Goal: Task Accomplishment & Management: Manage account settings

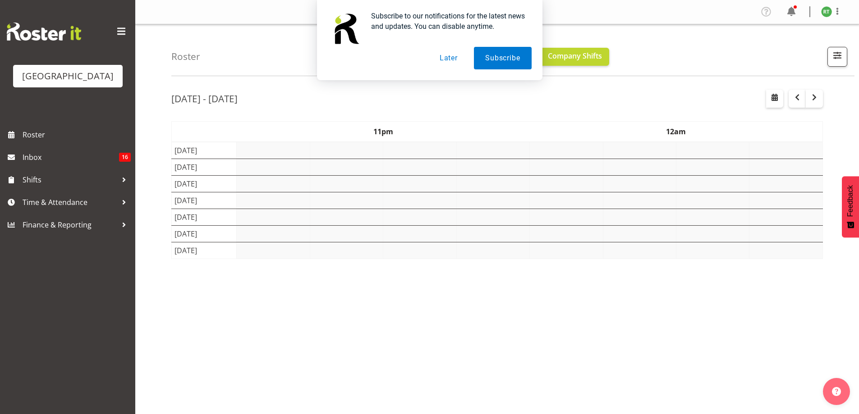
click at [444, 59] on button "Later" at bounding box center [448, 58] width 41 height 23
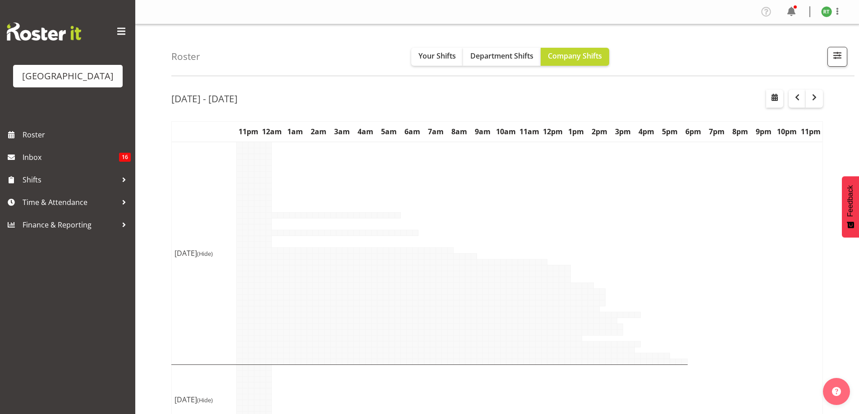
click at [838, 58] on span "button" at bounding box center [838, 56] width 12 height 12
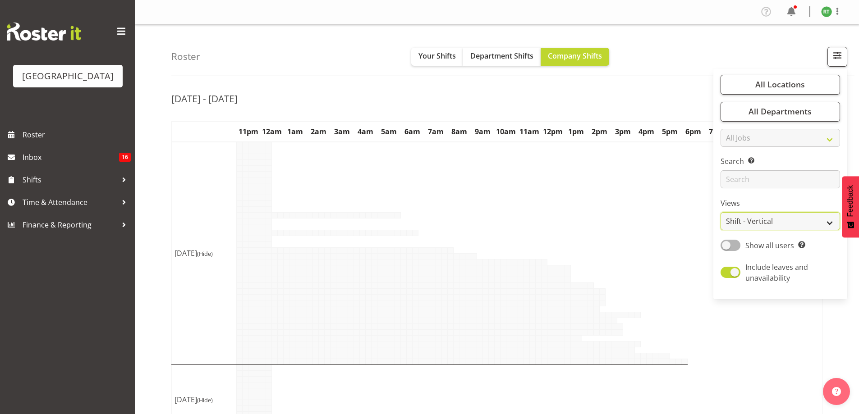
click at [767, 226] on select "Staff Role Shift - Horizontal Shift - Vertical Staff - Location" at bounding box center [781, 221] width 120 height 18
select select "shiftH"
click at [721, 212] on select "Staff Role Shift - Horizontal Shift - Vertical Staff - Location" at bounding box center [781, 221] width 120 height 18
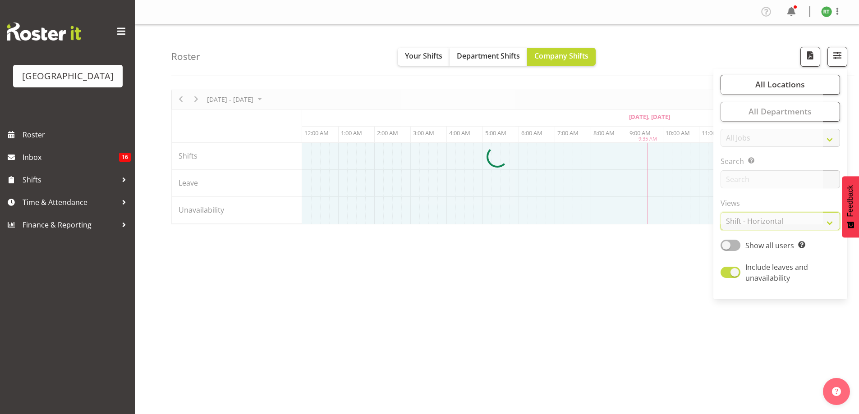
scroll to position [0, 325]
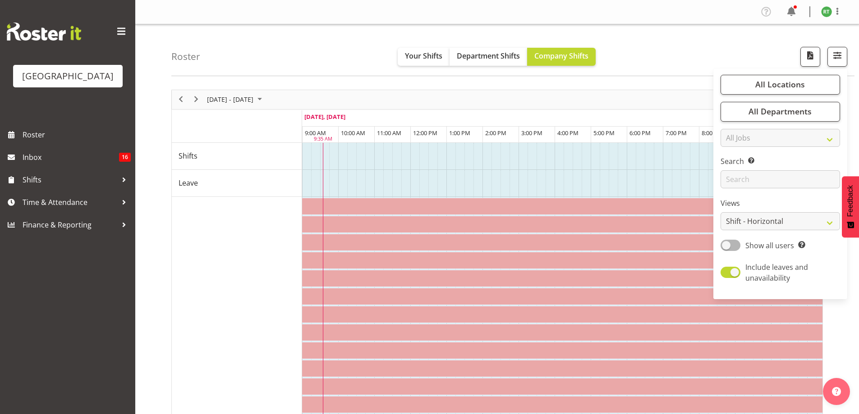
click at [689, 47] on div "Roster Your Shifts Department Shifts Company Shifts All Locations [GEOGRAPHIC_D…" at bounding box center [512, 50] width 683 height 52
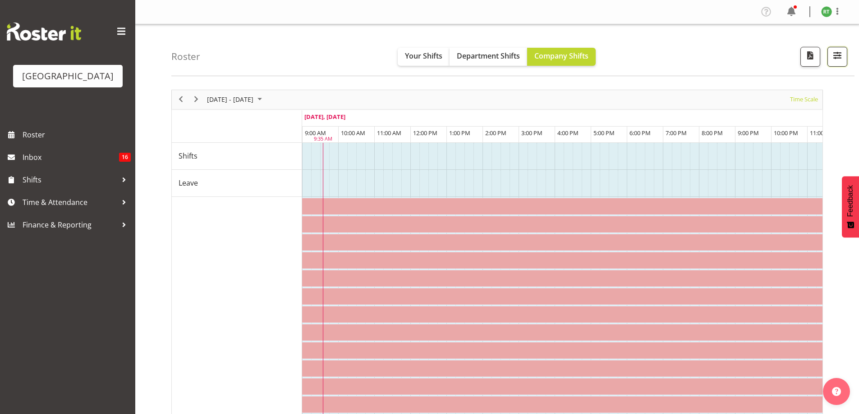
click at [837, 60] on span "button" at bounding box center [838, 56] width 12 height 12
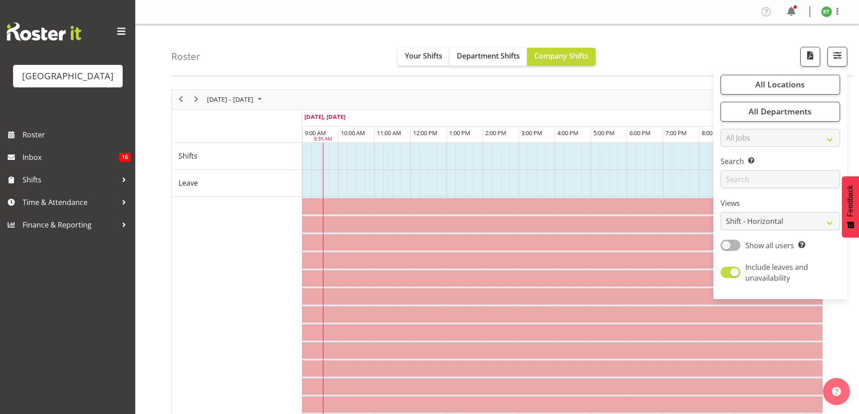
click at [734, 271] on span at bounding box center [731, 272] width 20 height 11
click at [727, 271] on input "Include leaves and unavailability" at bounding box center [724, 273] width 6 height 6
checkbox input "false"
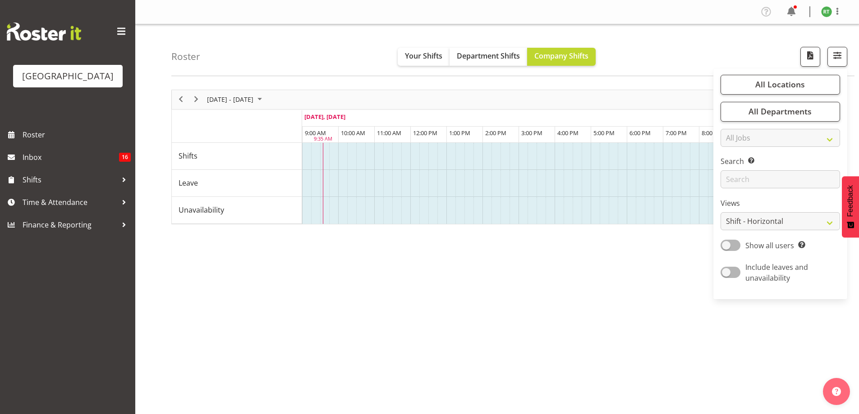
click at [695, 41] on div "Roster Your Shifts Department Shifts Company Shifts All Locations [GEOGRAPHIC_D…" at bounding box center [512, 50] width 683 height 52
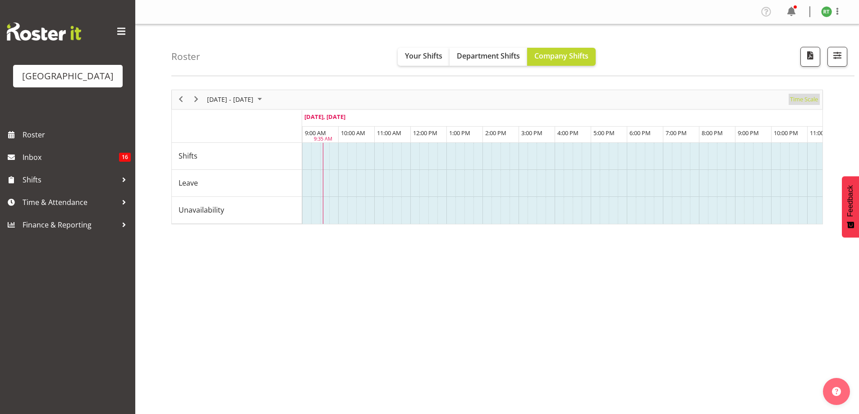
click at [803, 104] on span "Time Scale" at bounding box center [804, 99] width 30 height 11
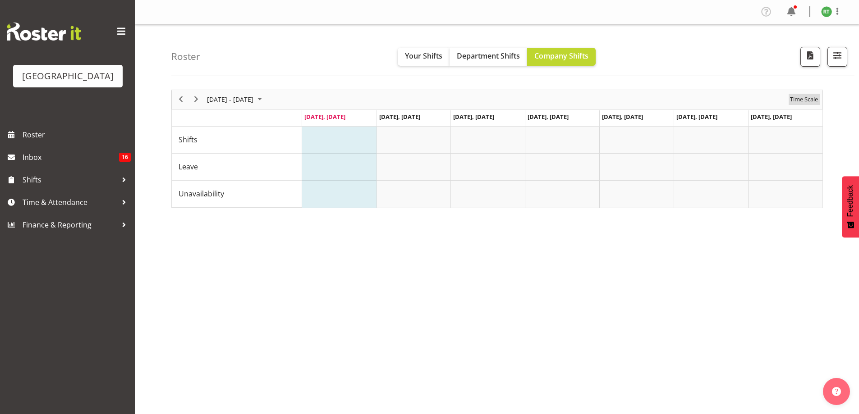
click at [810, 95] on span "Time Scale" at bounding box center [804, 99] width 30 height 11
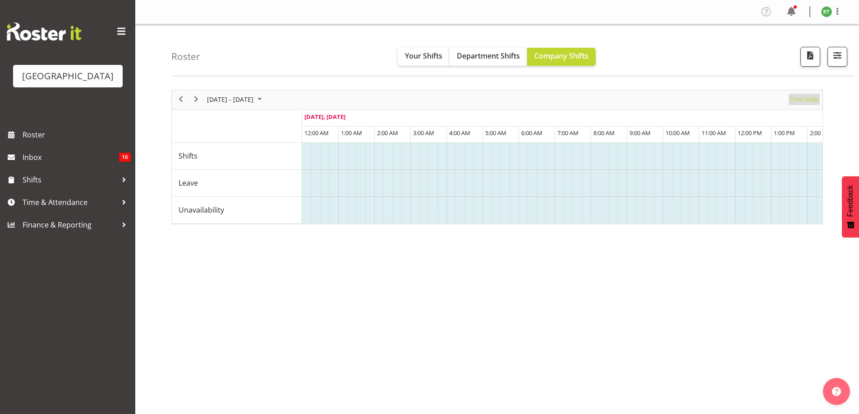
click at [811, 95] on span "Time Scale" at bounding box center [804, 99] width 30 height 11
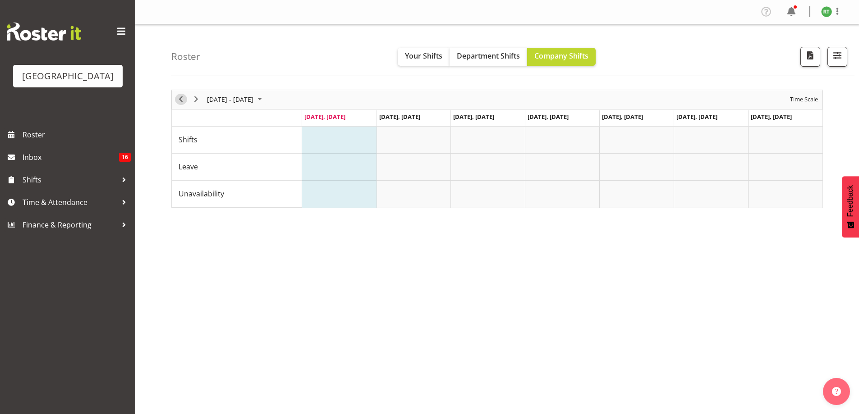
click at [182, 101] on span "Previous" at bounding box center [180, 99] width 11 height 11
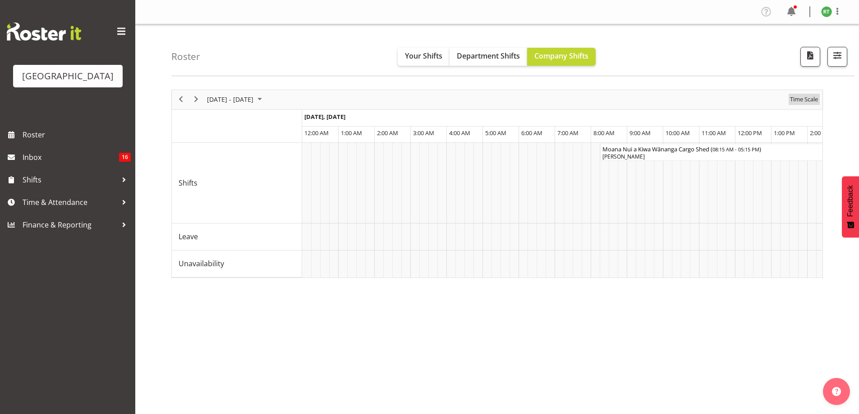
click at [805, 98] on span "Time Scale" at bounding box center [804, 99] width 30 height 11
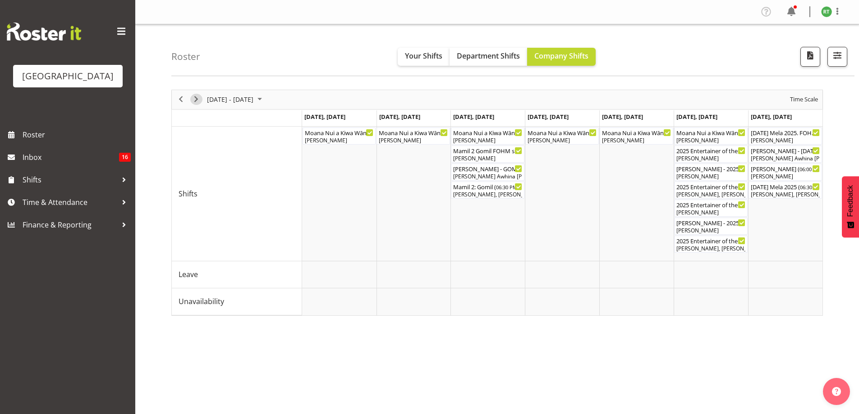
click at [196, 101] on span "Next" at bounding box center [196, 99] width 11 height 11
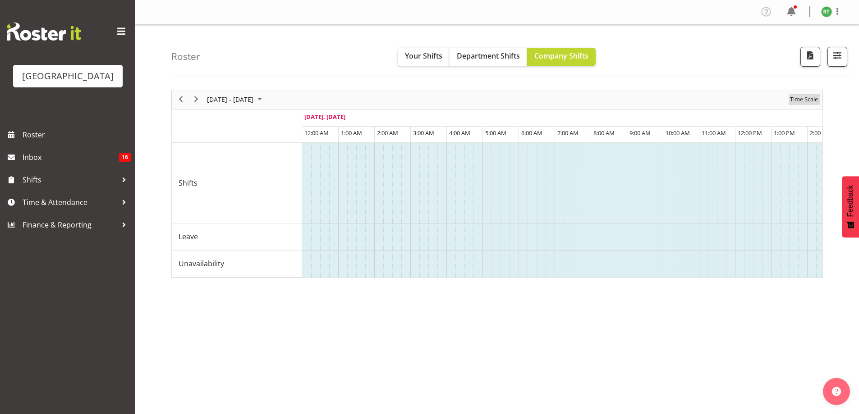
click at [805, 100] on span "Time Scale" at bounding box center [804, 99] width 30 height 11
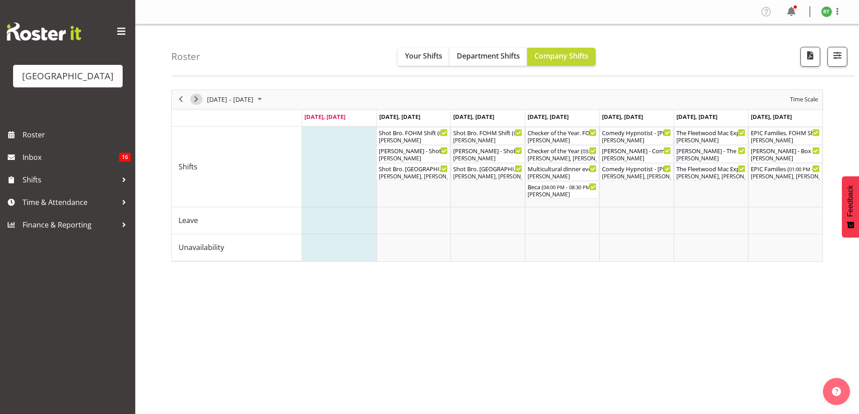
click at [197, 97] on span "Next" at bounding box center [196, 99] width 11 height 11
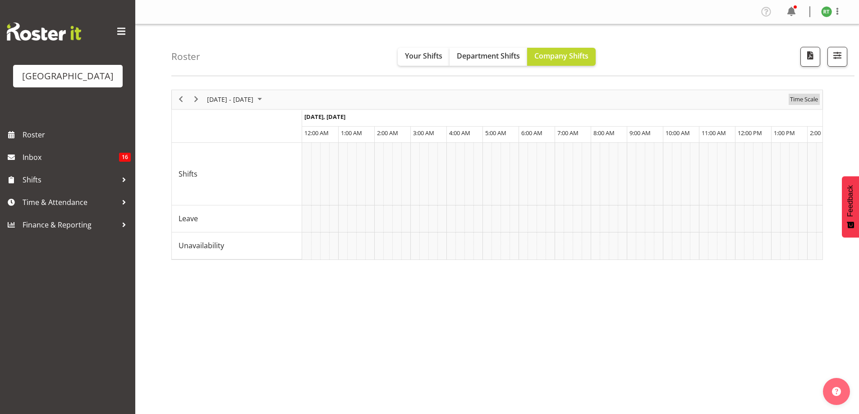
click at [807, 100] on span "Time Scale" at bounding box center [804, 99] width 30 height 11
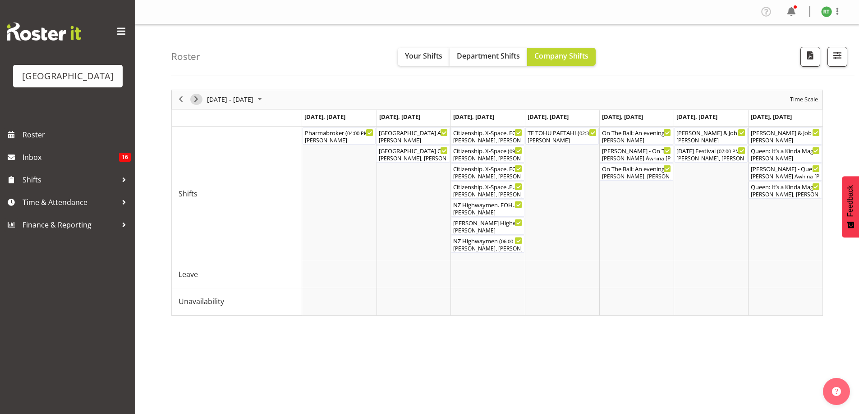
click at [197, 99] on span "Next" at bounding box center [196, 99] width 11 height 11
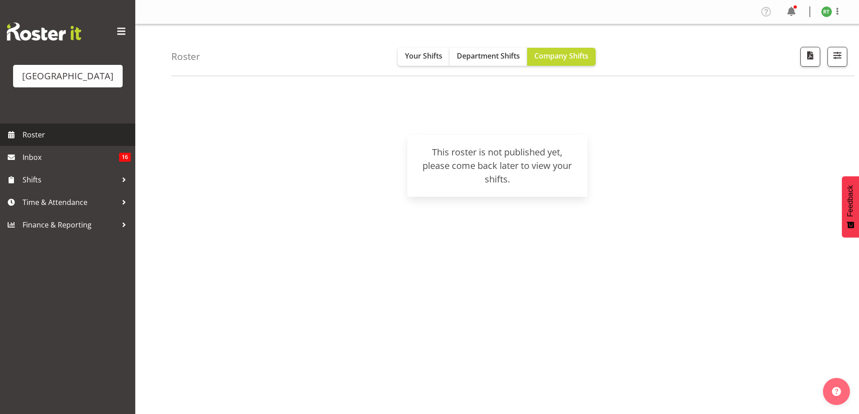
click at [45, 142] on span "Roster" at bounding box center [77, 135] width 108 height 14
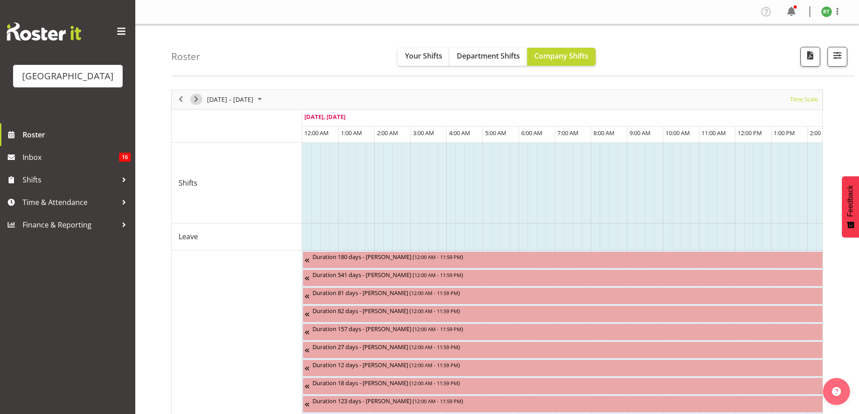
click at [198, 100] on span "Next" at bounding box center [196, 99] width 11 height 11
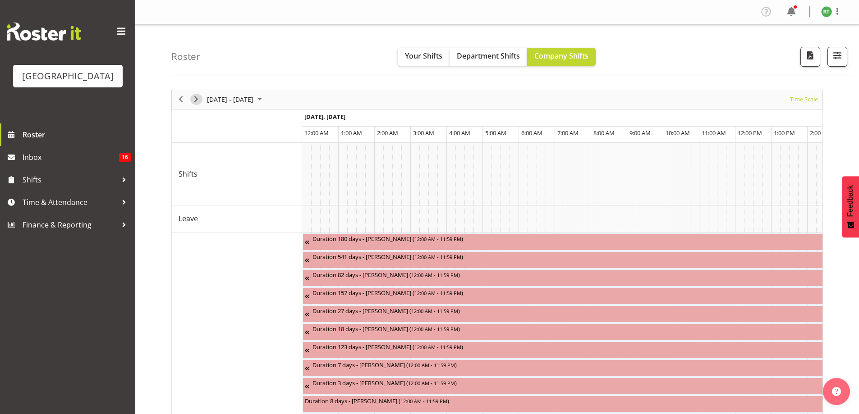
click at [197, 98] on span "Next" at bounding box center [196, 99] width 11 height 11
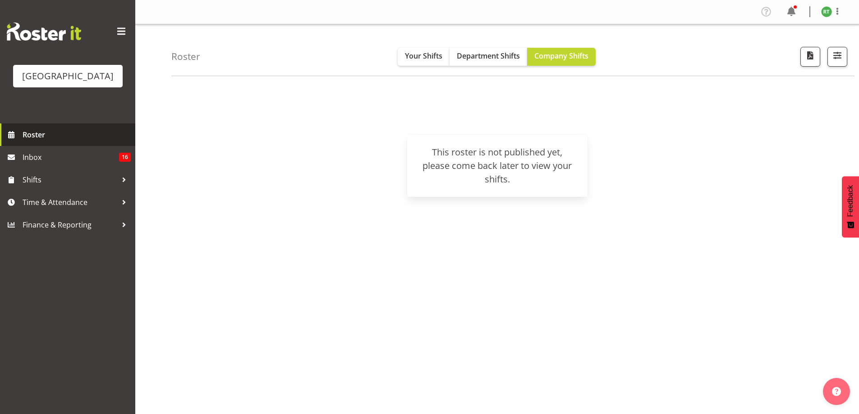
click at [46, 142] on span "Roster" at bounding box center [77, 135] width 108 height 14
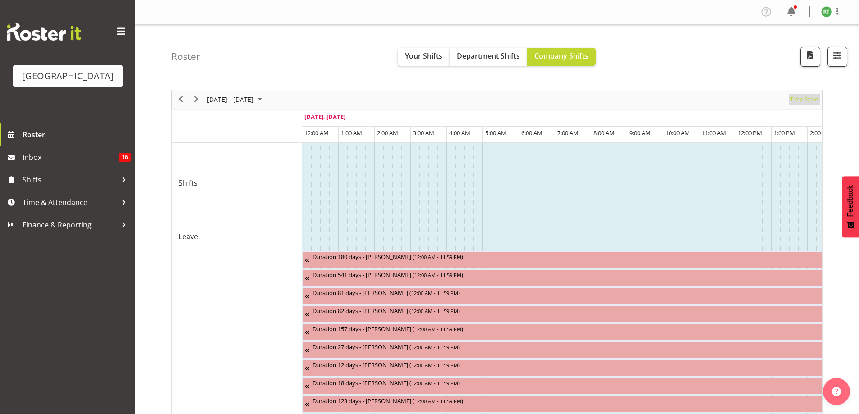
click at [805, 99] on span "Time Scale" at bounding box center [804, 99] width 30 height 11
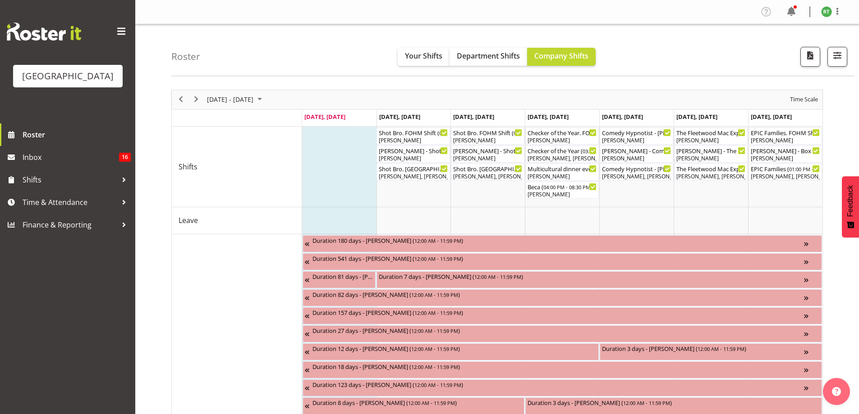
click at [848, 57] on div "Roster Your Shifts Department Shifts Company Shifts All Locations Clear Baycour…" at bounding box center [512, 50] width 683 height 52
click at [837, 60] on span "button" at bounding box center [838, 56] width 12 height 12
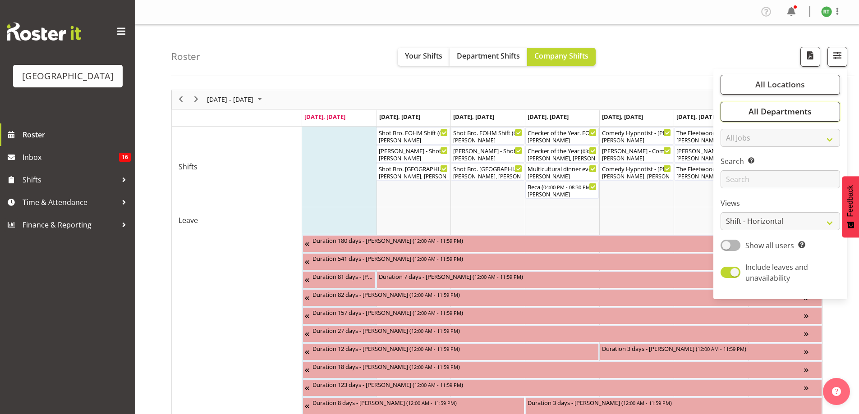
click at [770, 115] on span "All Departments" at bounding box center [780, 111] width 63 height 11
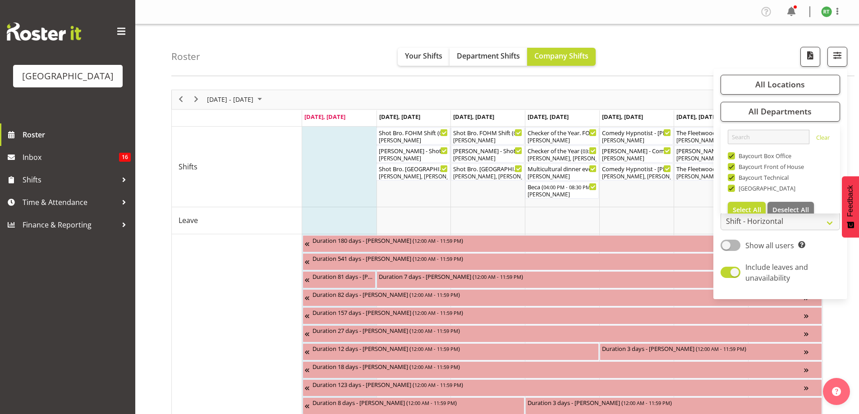
click at [675, 55] on div "Roster Your Shifts Department Shifts Company Shifts All Locations [GEOGRAPHIC_D…" at bounding box center [512, 50] width 683 height 52
